Goal: Information Seeking & Learning: Find specific fact

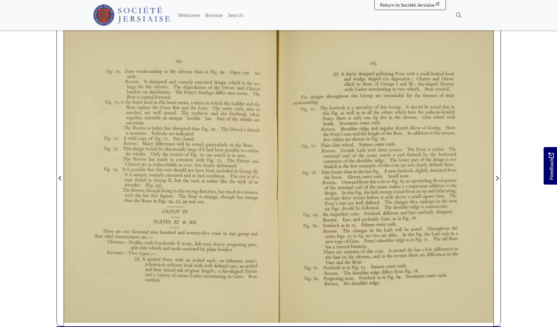
scroll to position [157, 0]
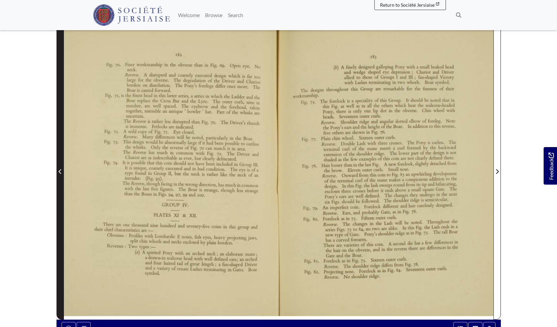
click at [60, 169] on icon "Previous Page" at bounding box center [60, 171] width 3 height 5
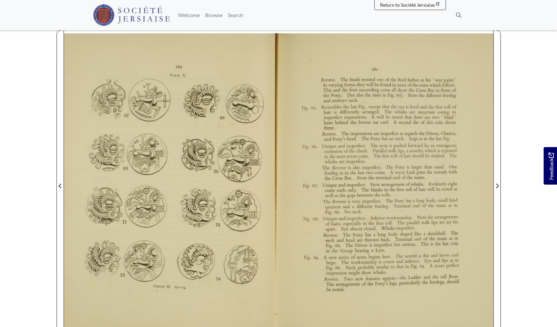
scroll to position [142, 0]
click at [149, 174] on div at bounding box center [171, 182] width 215 height 304
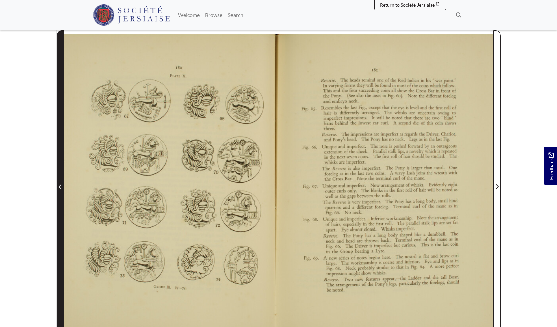
click at [61, 184] on icon "Previous Page" at bounding box center [60, 186] width 3 height 5
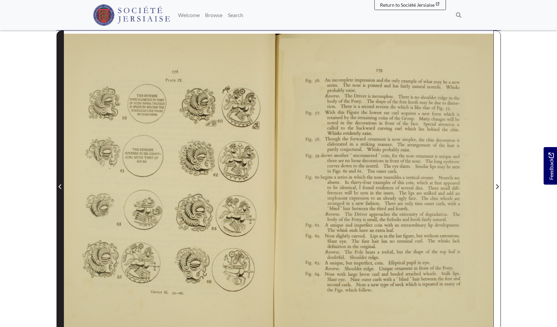
click at [60, 184] on icon "Previous Page" at bounding box center [60, 186] width 3 height 5
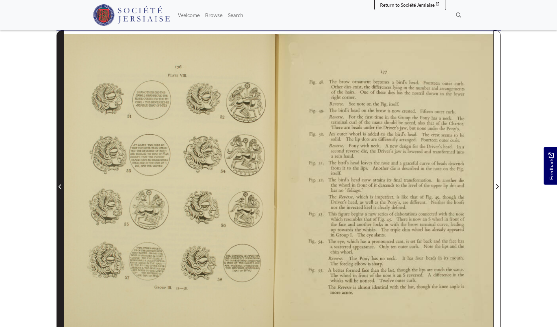
click at [61, 184] on icon "Previous Page" at bounding box center [60, 186] width 3 height 5
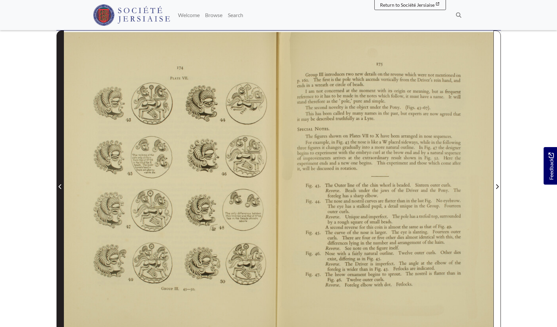
click at [61, 184] on icon "Previous Page" at bounding box center [60, 186] width 3 height 5
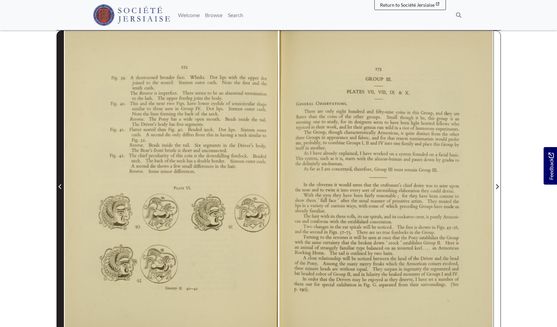
click at [61, 184] on icon "Previous Page" at bounding box center [60, 186] width 3 height 5
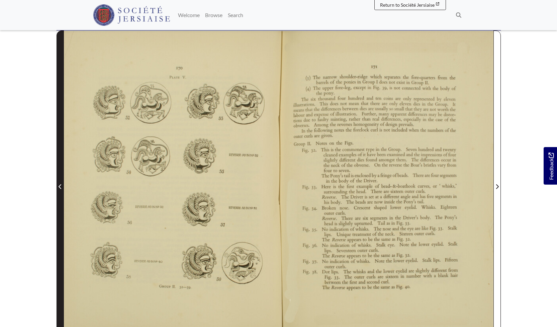
click at [61, 184] on icon "Previous Page" at bounding box center [60, 186] width 3 height 5
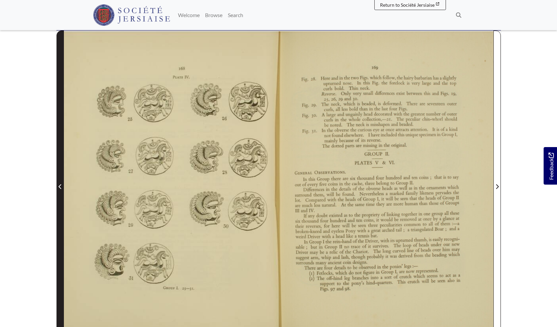
click at [61, 184] on icon "Previous Page" at bounding box center [60, 186] width 3 height 5
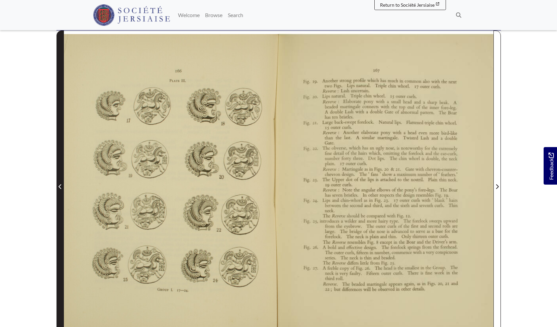
click at [61, 184] on icon "Previous Page" at bounding box center [60, 186] width 3 height 5
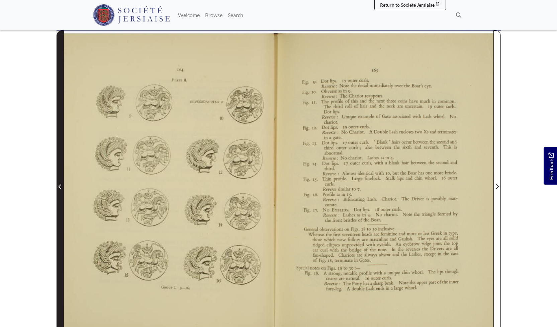
click at [61, 184] on icon "Previous Page" at bounding box center [60, 186] width 3 height 5
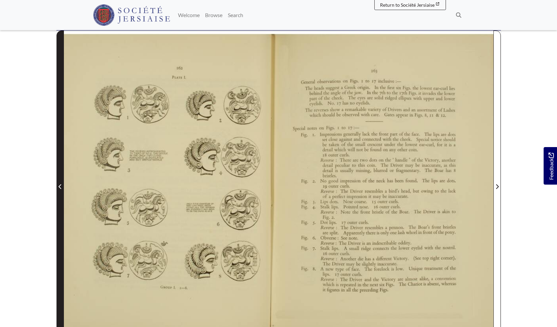
click at [61, 184] on icon "Previous Page" at bounding box center [60, 186] width 3 height 5
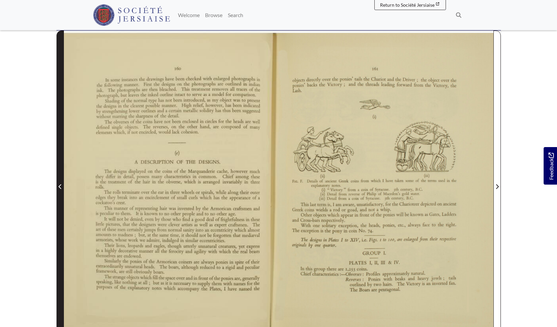
click at [61, 184] on icon "Previous Page" at bounding box center [60, 186] width 3 height 5
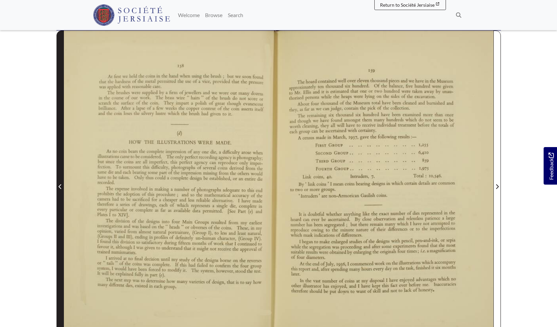
click at [61, 184] on icon "Previous Page" at bounding box center [60, 186] width 3 height 5
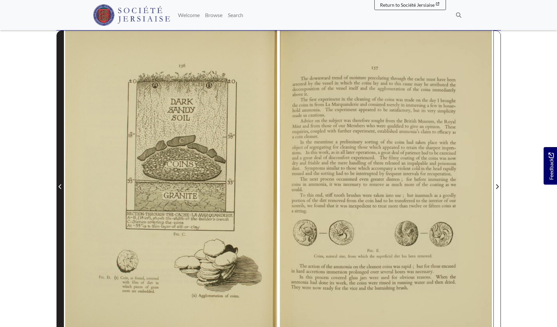
click at [61, 184] on icon "Previous Page" at bounding box center [60, 186] width 3 height 5
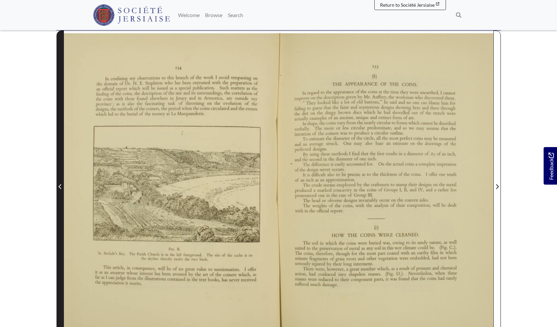
click at [61, 184] on icon "Previous Page" at bounding box center [60, 186] width 3 height 5
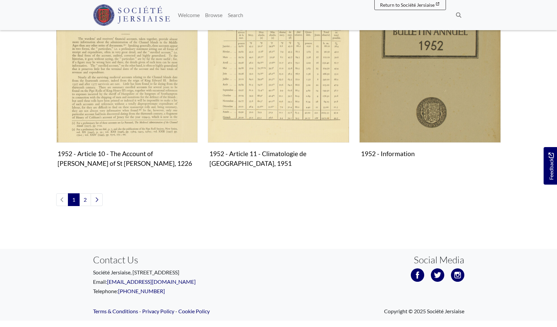
scroll to position [762, 0]
click at [87, 193] on link "2" at bounding box center [85, 199] width 12 height 13
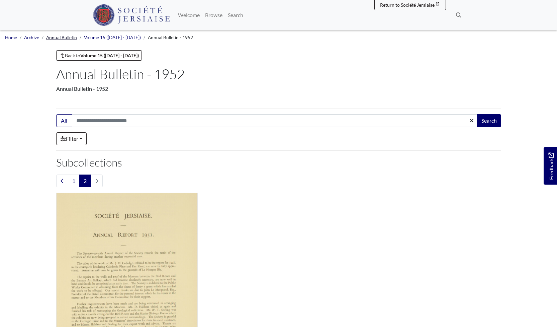
click at [60, 38] on link "Annual Bulletin" at bounding box center [61, 37] width 31 height 5
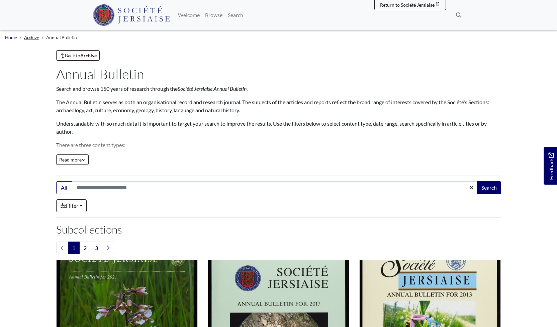
click at [30, 37] on link "Archive" at bounding box center [31, 37] width 15 height 5
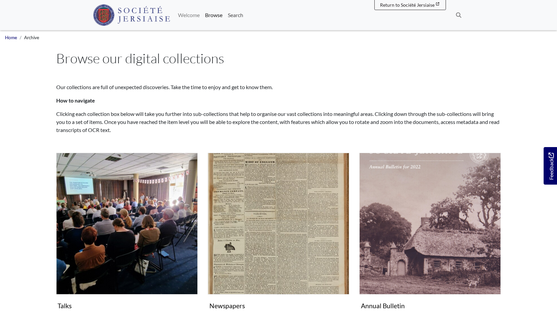
click at [246, 15] on link "Search" at bounding box center [235, 14] width 21 height 13
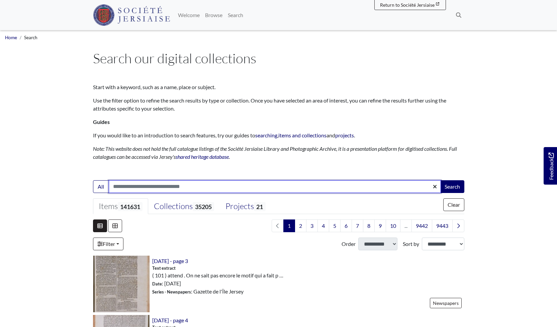
click at [171, 187] on input "Search:" at bounding box center [275, 186] width 332 height 13
type input "*****"
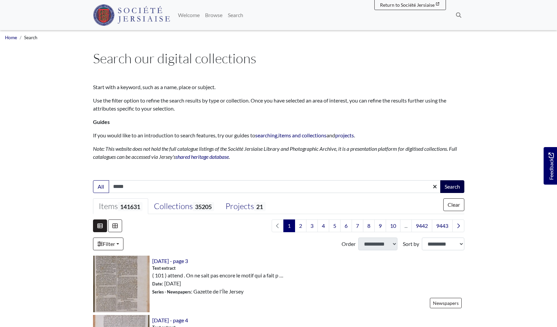
click at [456, 187] on button "Search" at bounding box center [452, 186] width 24 height 13
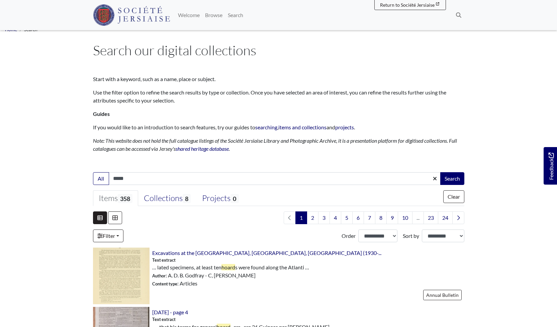
scroll to position [8, 0]
click at [394, 235] on select "**********" at bounding box center [377, 236] width 39 height 13
click at [458, 236] on select "**********" at bounding box center [443, 236] width 43 height 13
select select "*****"
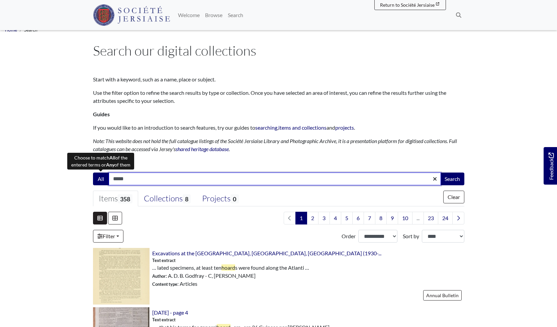
drag, startPoint x: 131, startPoint y: 178, endPoint x: 94, endPoint y: 173, distance: 37.2
click at [94, 173] on div "All ***** Search" at bounding box center [278, 178] width 371 height 13
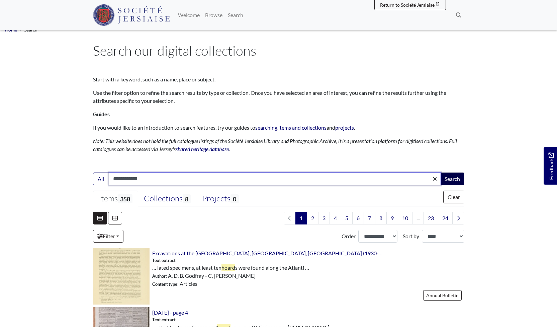
type input "**********"
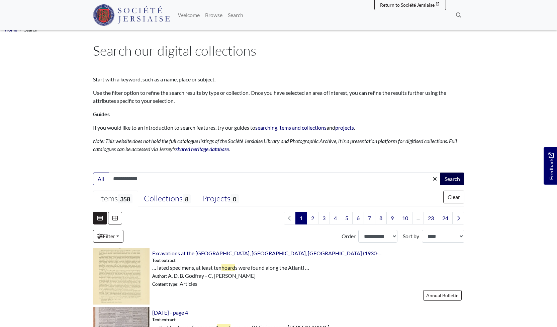
click at [452, 176] on button "Search" at bounding box center [452, 178] width 24 height 13
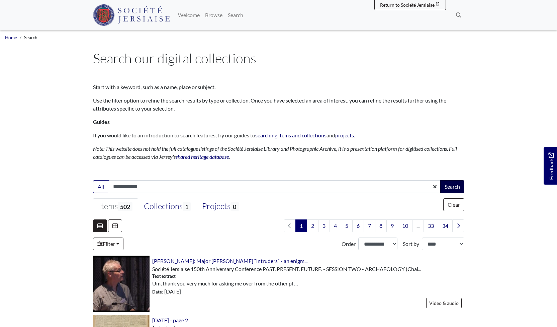
click at [451, 184] on button "Search" at bounding box center [452, 186] width 24 height 13
click at [112, 186] on input "**********" at bounding box center [275, 186] width 332 height 13
type input "**********"
click at [454, 183] on button "Search" at bounding box center [452, 186] width 24 height 13
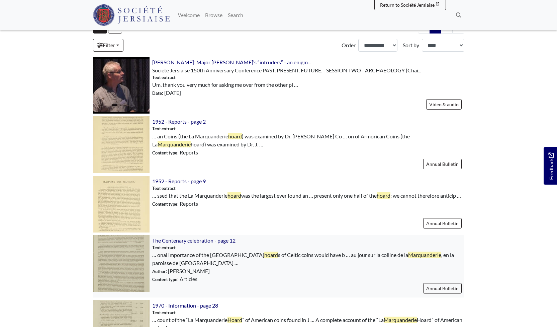
scroll to position [184, 0]
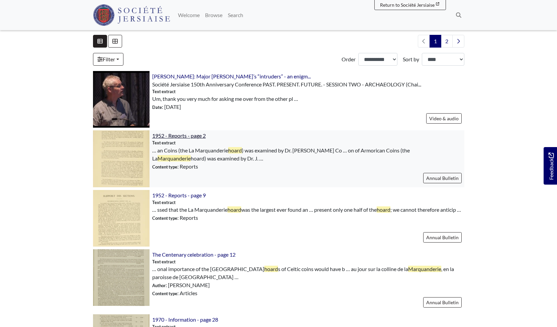
click at [171, 135] on span "1952 - Reports - page 2" at bounding box center [179, 135] width 54 height 6
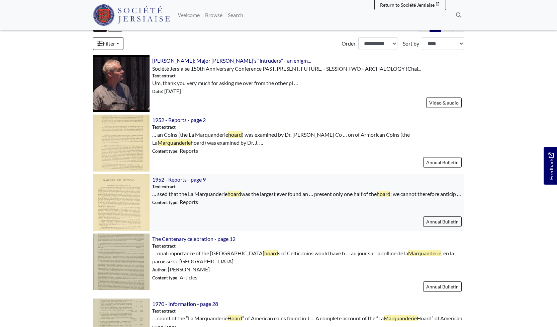
scroll to position [202, 0]
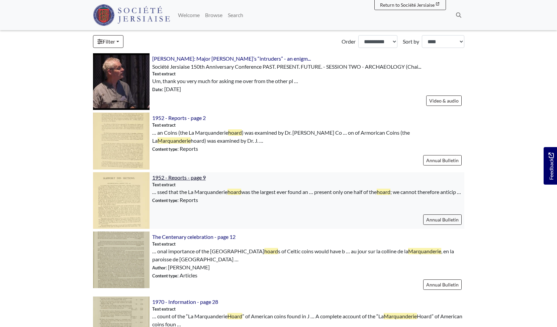
click at [186, 176] on span "1952 - Reports - page 9" at bounding box center [179, 177] width 54 height 6
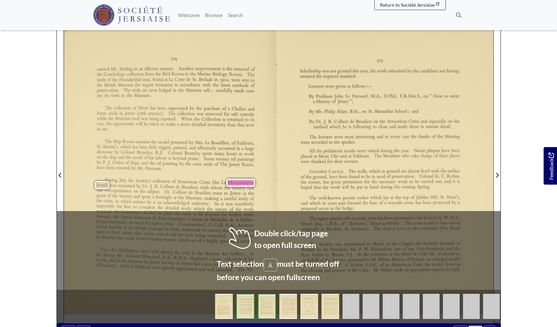
scroll to position [131, 0]
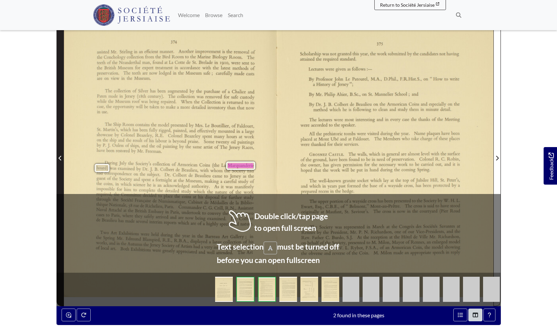
click at [60, 156] on icon "Previous Page" at bounding box center [60, 158] width 3 height 5
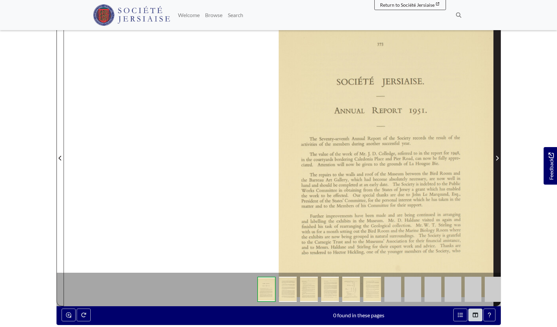
click at [497, 158] on icon "Next Page" at bounding box center [497, 157] width 3 height 5
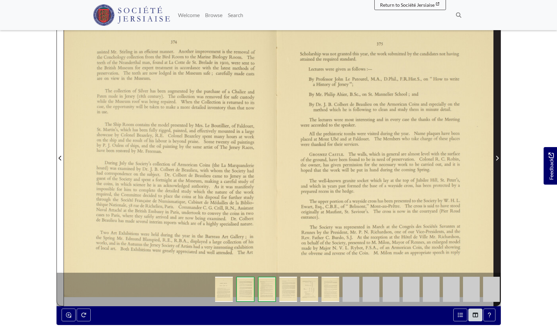
click at [497, 158] on icon "Next Page" at bounding box center [497, 157] width 3 height 5
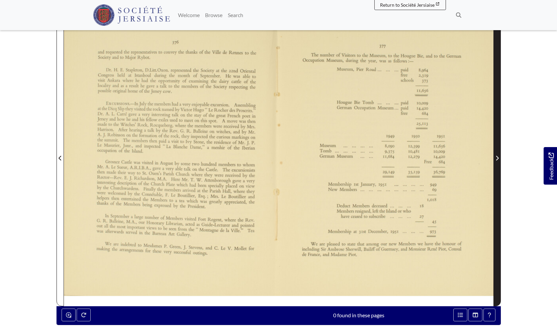
click at [498, 157] on icon "Next Page" at bounding box center [497, 157] width 3 height 5
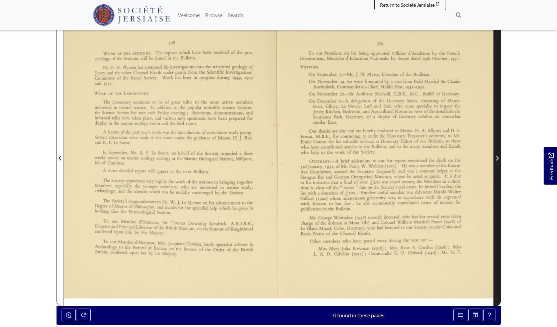
click at [498, 157] on icon "Next Page" at bounding box center [497, 157] width 3 height 5
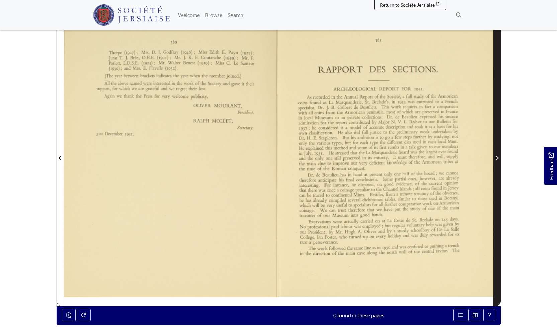
click at [498, 157] on icon "Next Page" at bounding box center [497, 157] width 3 height 5
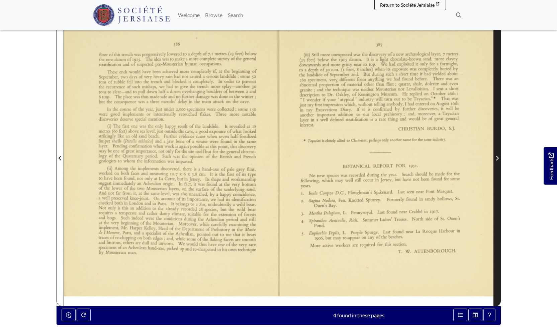
click at [498, 157] on icon "Next Page" at bounding box center [497, 157] width 3 height 5
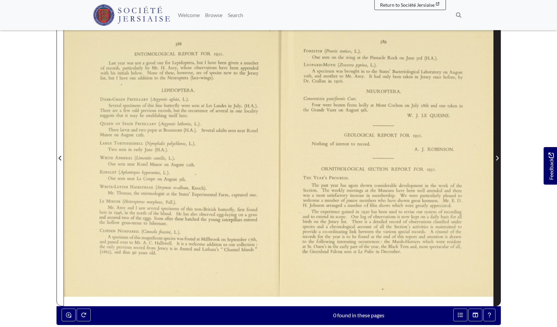
click at [498, 157] on icon "Next Page" at bounding box center [497, 157] width 3 height 5
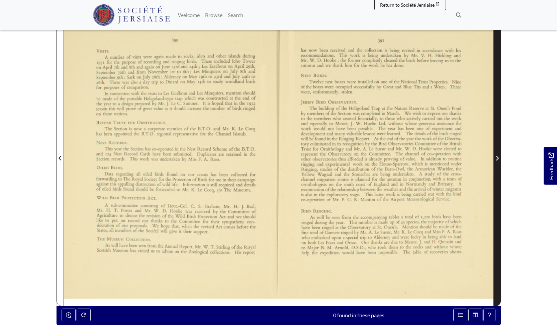
click at [498, 157] on icon "Next Page" at bounding box center [497, 157] width 3 height 5
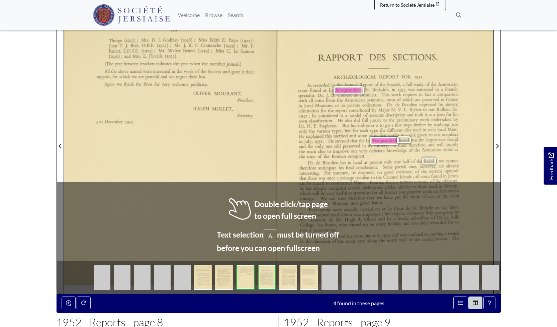
scroll to position [150, 0]
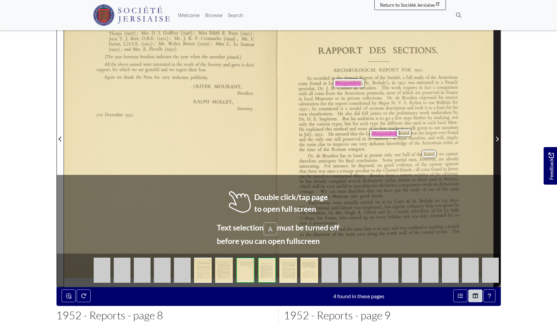
click at [496, 139] on icon "Next Page" at bounding box center [497, 138] width 3 height 5
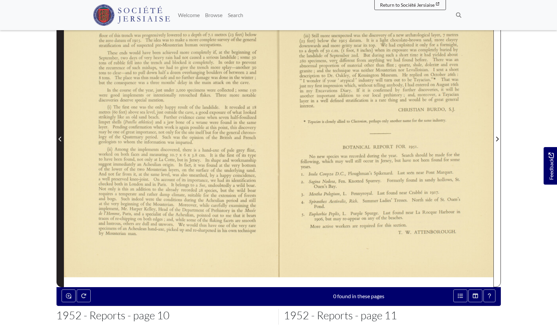
click at [62, 138] on span "Previous Page" at bounding box center [60, 139] width 7 height 8
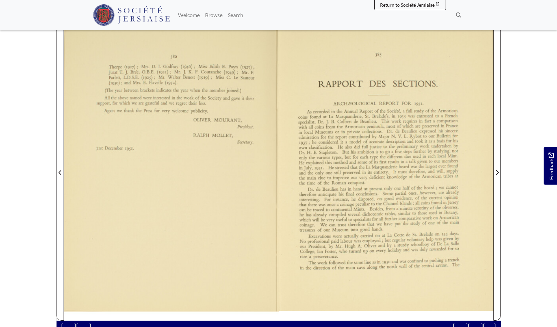
scroll to position [106, 0]
